Goal: Book appointment/travel/reservation

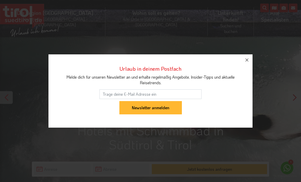
click at [246, 58] on icon "button" at bounding box center [246, 60] width 6 height 6
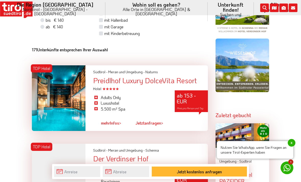
scroll to position [468, 0]
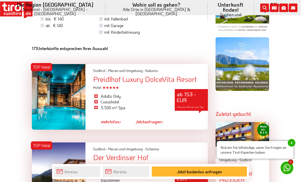
click at [291, 146] on span "x" at bounding box center [291, 143] width 8 height 8
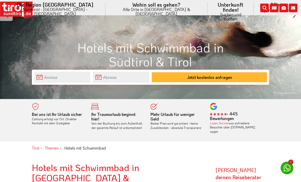
scroll to position [82, 0]
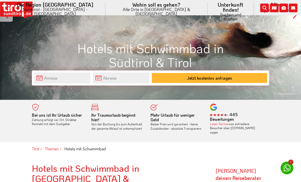
click at [150, 5] on li "Wohin soll es gehen? Alle Orte in [GEOGRAPHIC_DATA] & [GEOGRAPHIC_DATA] Alle Or…" at bounding box center [156, 11] width 102 height 23
click at [157, 36] on link "Orte in [GEOGRAPHIC_DATA]/[GEOGRAPHIC_DATA]" at bounding box center [156, 41] width 102 height 10
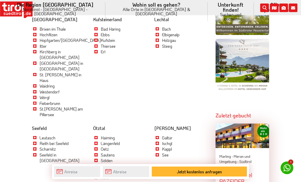
scroll to position [466, 0]
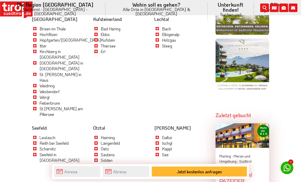
click at [42, 125] on link "Seefeld" at bounding box center [39, 128] width 15 height 6
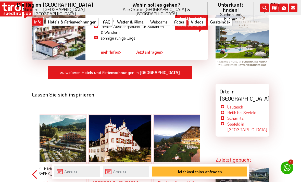
scroll to position [490, 0]
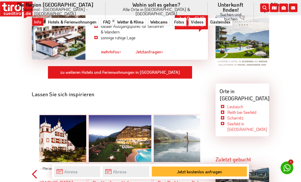
click at [166, 66] on link "zu weiteren Hotels und Ferienwohnungen in Seefeld" at bounding box center [120, 72] width 144 height 13
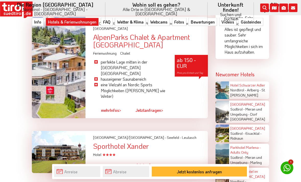
scroll to position [1062, 0]
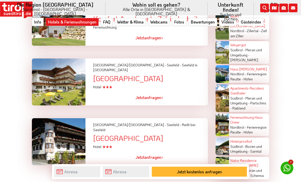
click at [129, 171] on link "2" at bounding box center [130, 173] width 3 height 5
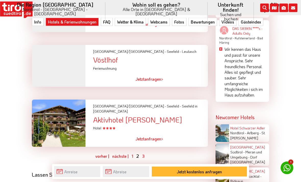
scroll to position [1019, 0]
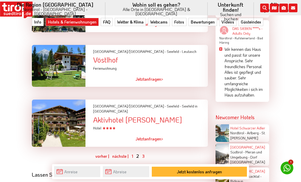
click at [142, 153] on link "3" at bounding box center [143, 155] width 3 height 5
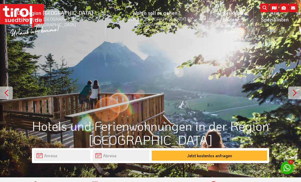
scroll to position [0, 0]
